Goal: Information Seeking & Learning: Learn about a topic

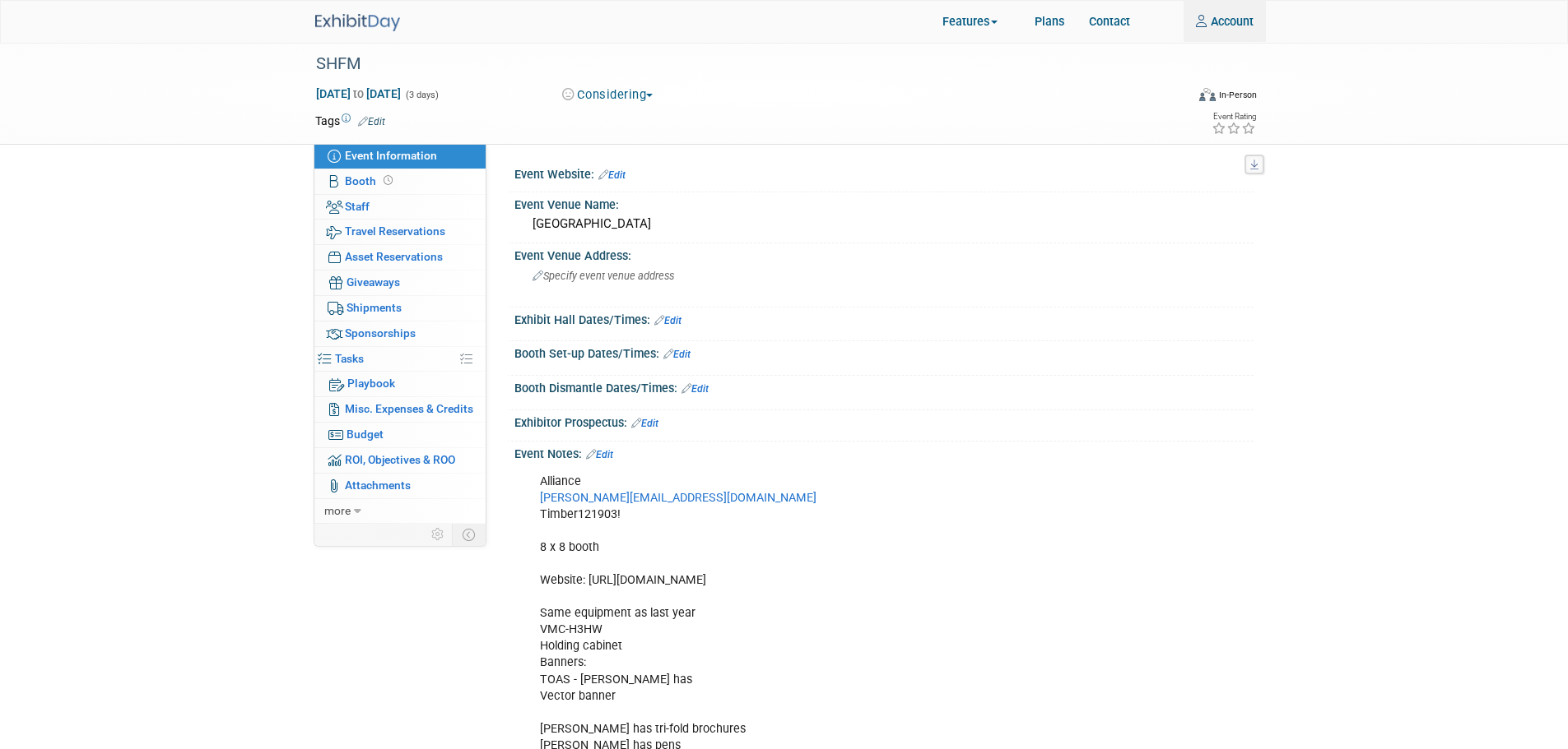
type input "oliviast@alto-shaam.com"
click at [336, 10] on link at bounding box center [367, 14] width 104 height 13
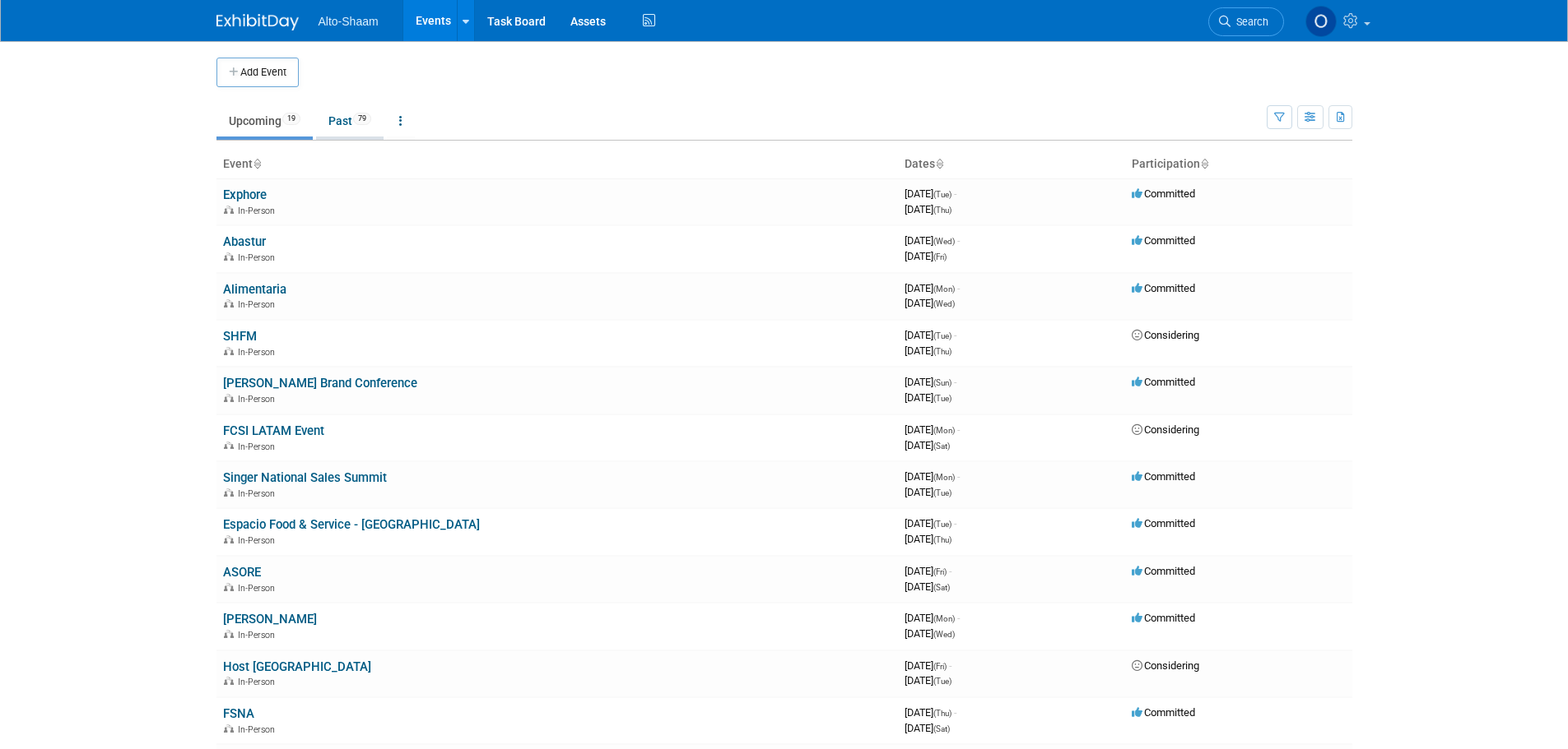
click at [348, 121] on link "Past 79" at bounding box center [349, 120] width 67 height 31
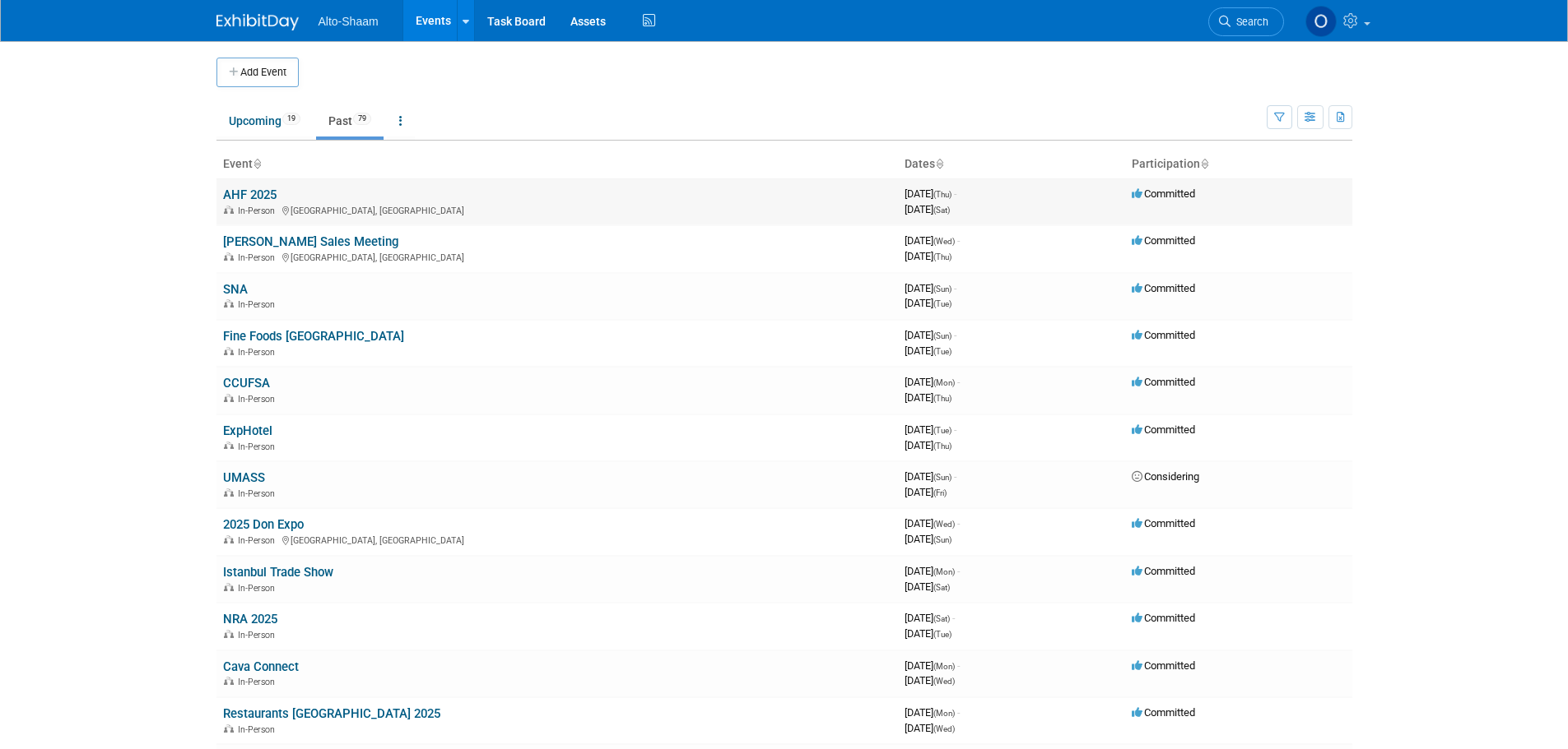
click at [270, 193] on link "AHF 2025" at bounding box center [249, 195] width 53 height 14
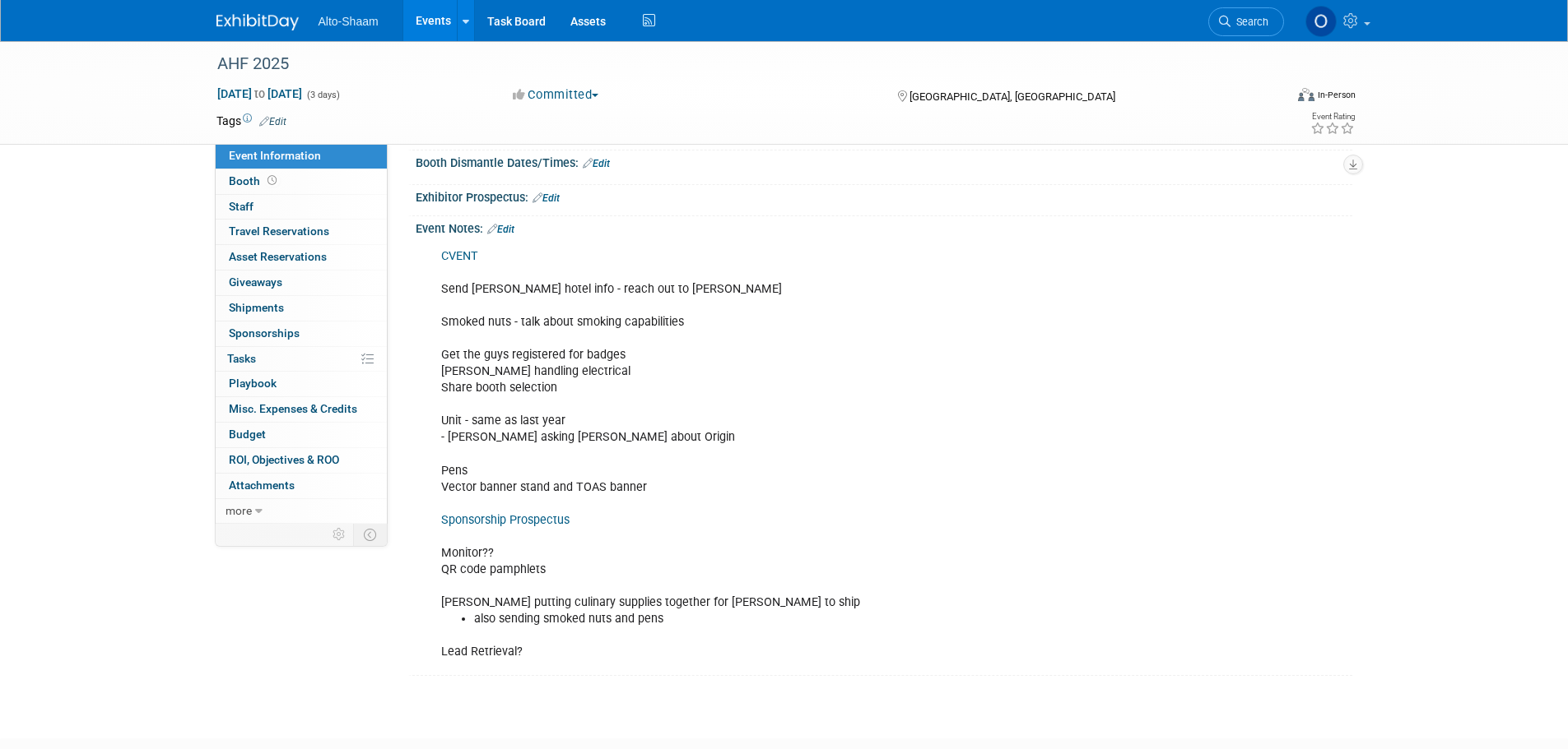
scroll to position [246, 0]
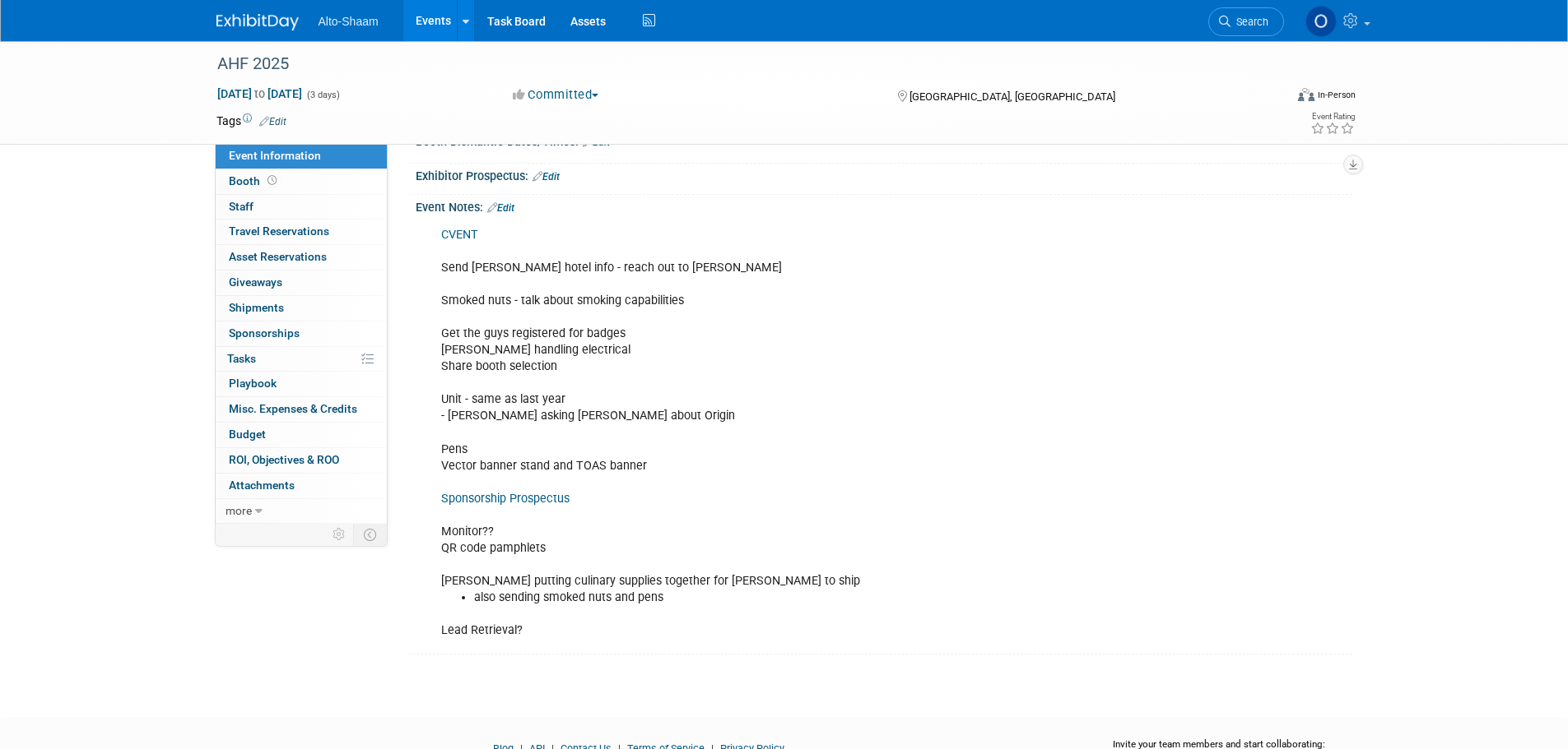
click at [479, 507] on div "CVENT Send Tim hotel info - reach out to Leah Smoked nuts - talk about smoking …" at bounding box center [801, 433] width 741 height 430
click at [481, 501] on link "Sponsorship Prospectus" at bounding box center [505, 499] width 129 height 14
drag, startPoint x: 426, startPoint y: 16, endPoint x: 567, endPoint y: 54, distance: 146.0
click at [426, 16] on link "Events" at bounding box center [433, 21] width 60 height 41
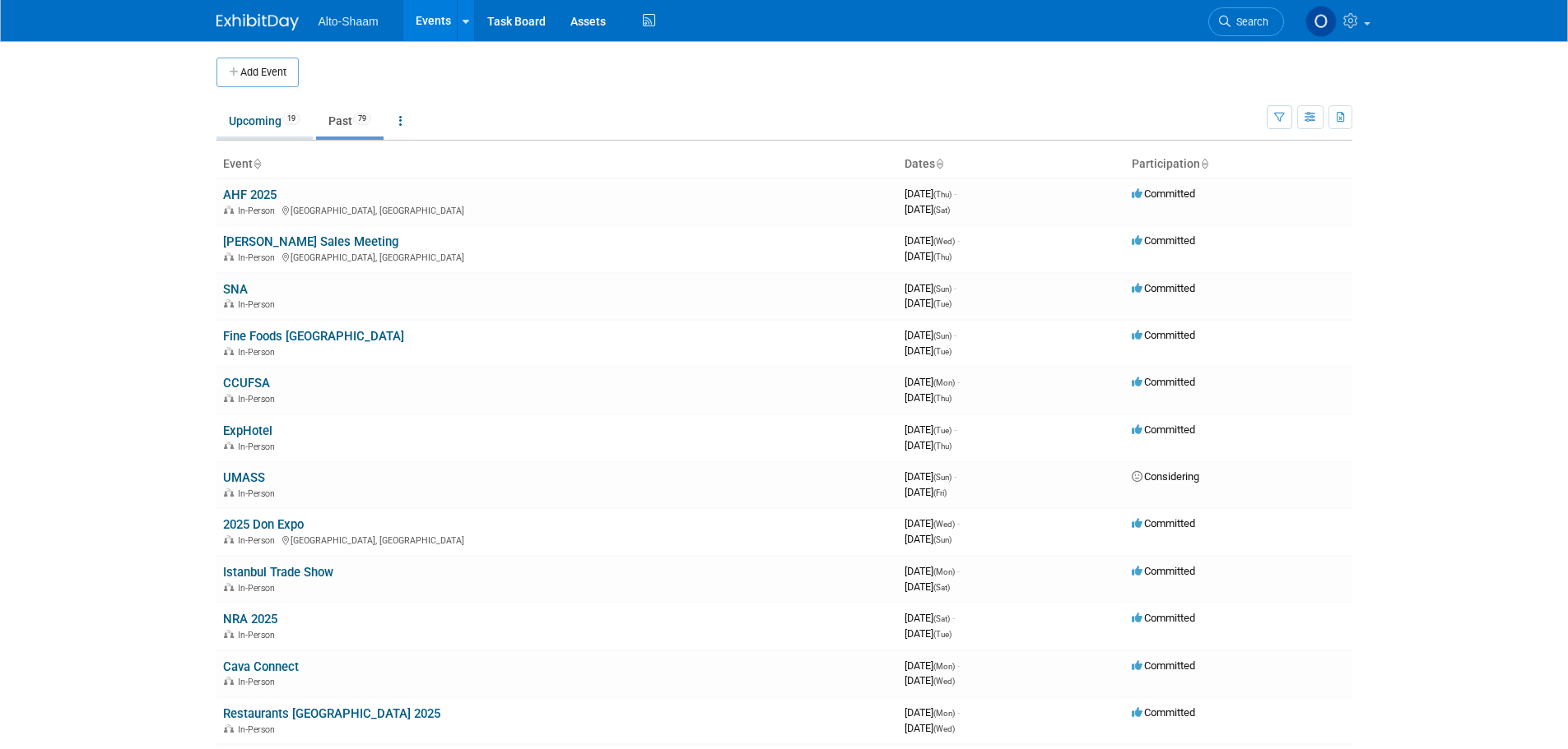
click at [223, 117] on link "Upcoming 19" at bounding box center [264, 120] width 96 height 31
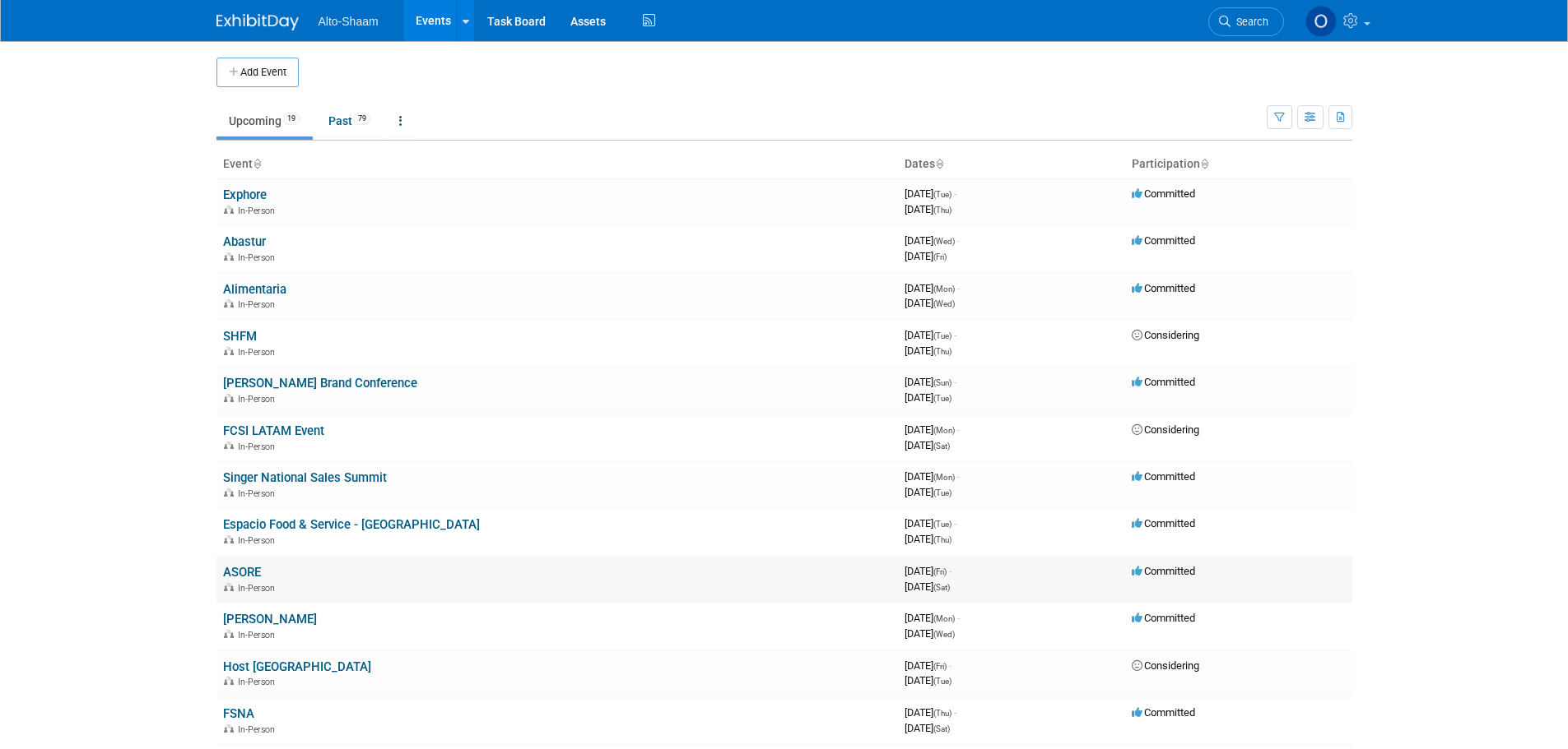
click at [237, 570] on link "ASORE" at bounding box center [242, 573] width 38 height 14
